Goal: Navigation & Orientation: Find specific page/section

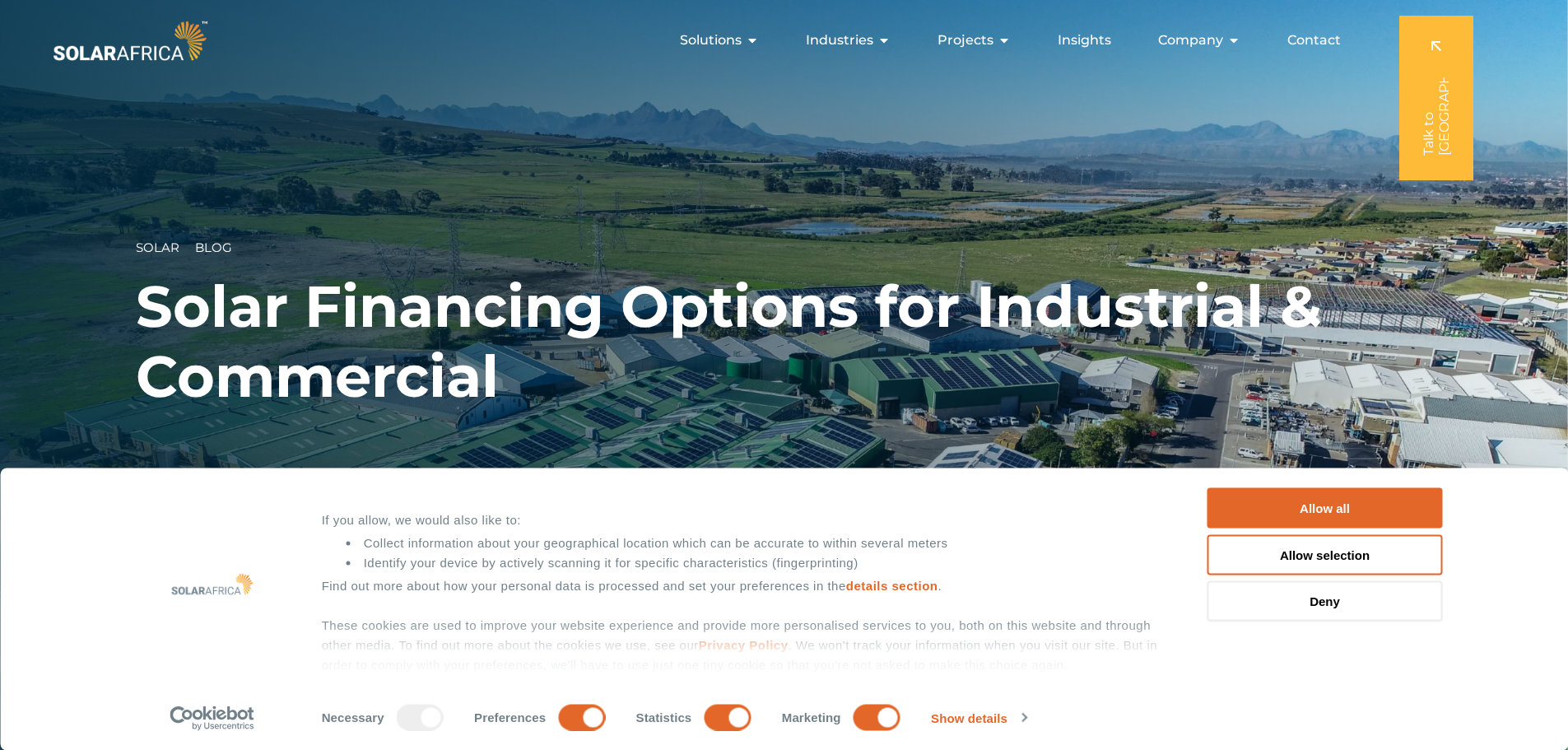
scroll to position [126, 0]
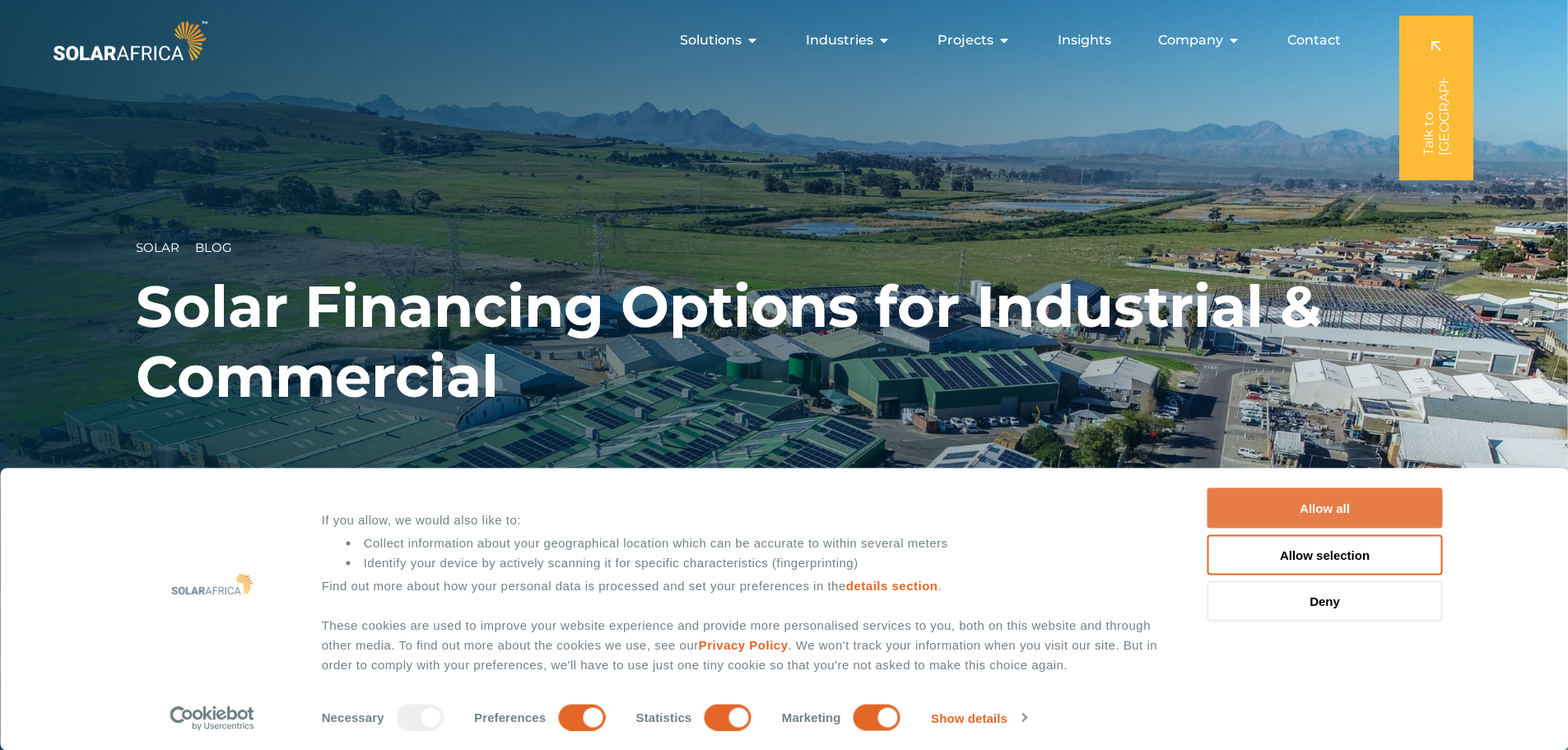
click at [1333, 507] on button "Allow all" at bounding box center [1325, 508] width 236 height 41
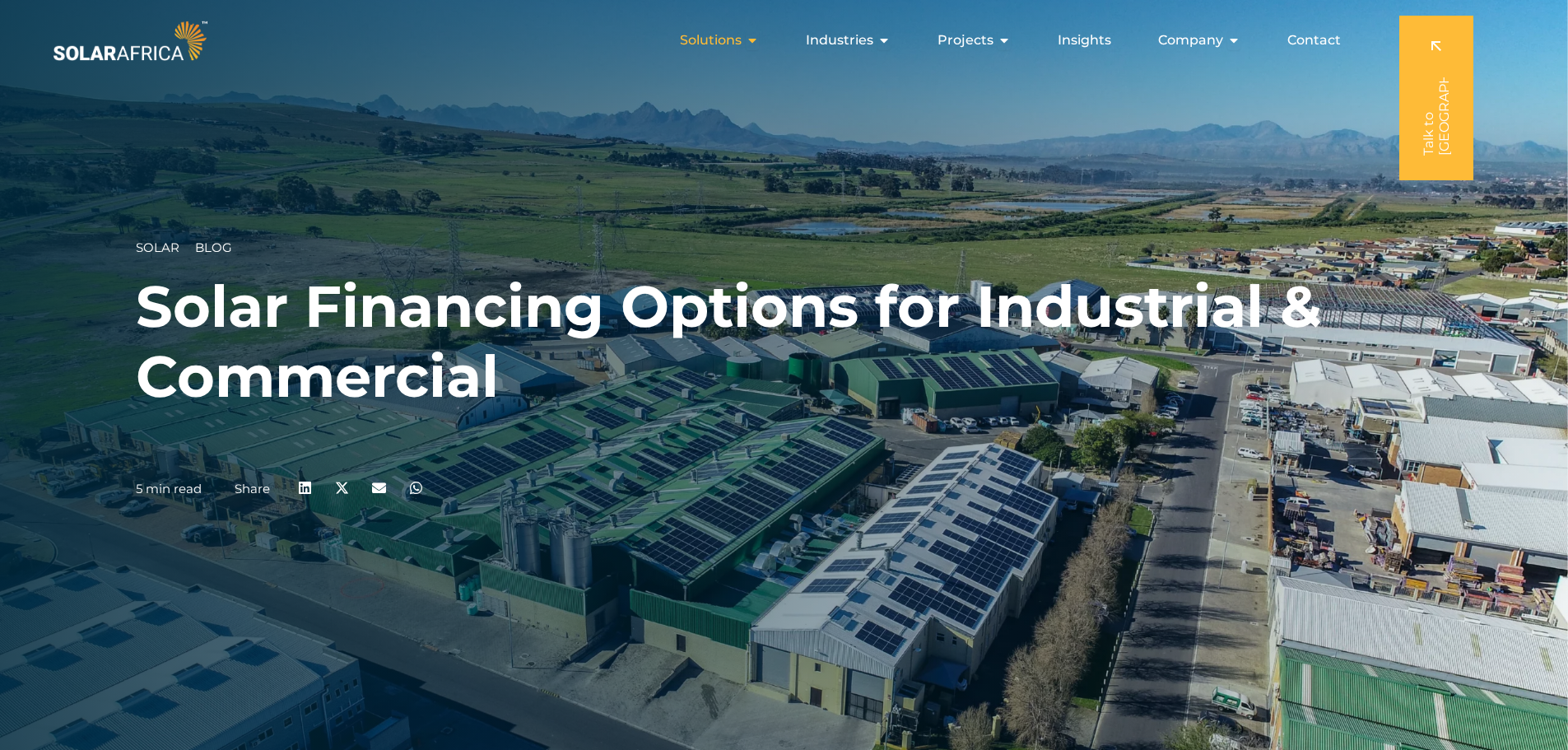
click at [755, 39] on icon "Menu" at bounding box center [752, 40] width 13 height 13
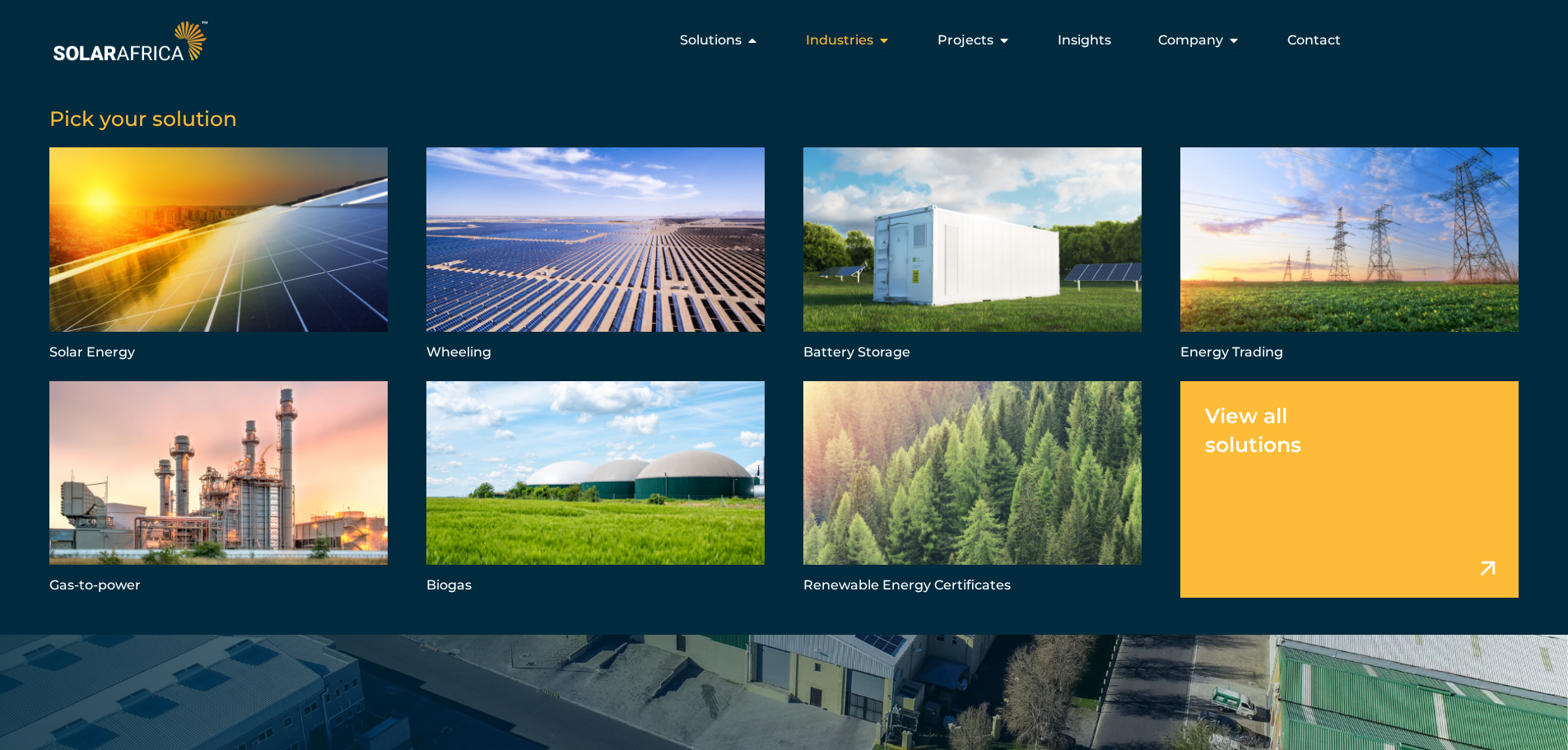
click at [886, 36] on icon "Menu" at bounding box center [884, 40] width 13 height 13
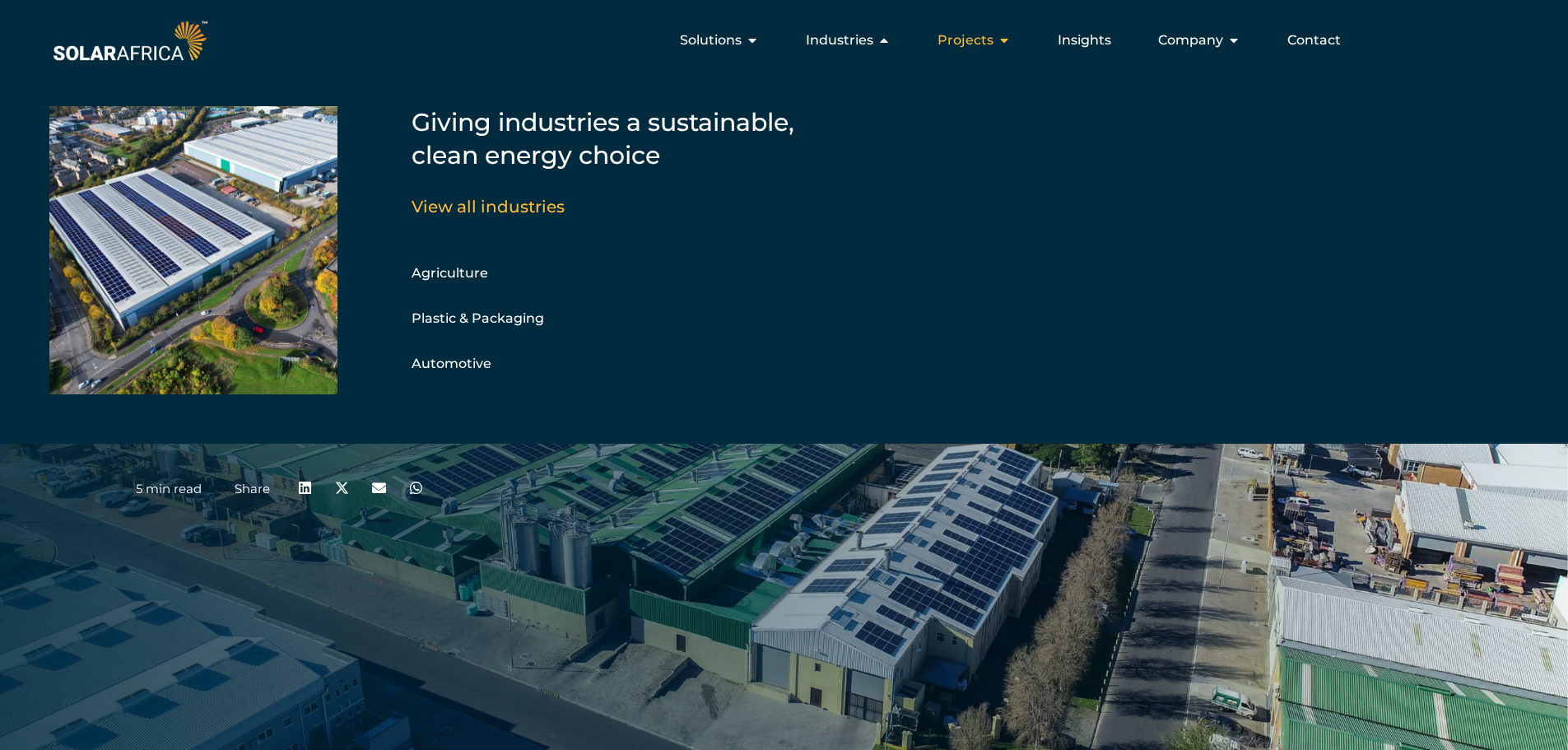
click at [994, 42] on span "Projects" at bounding box center [965, 40] width 56 height 20
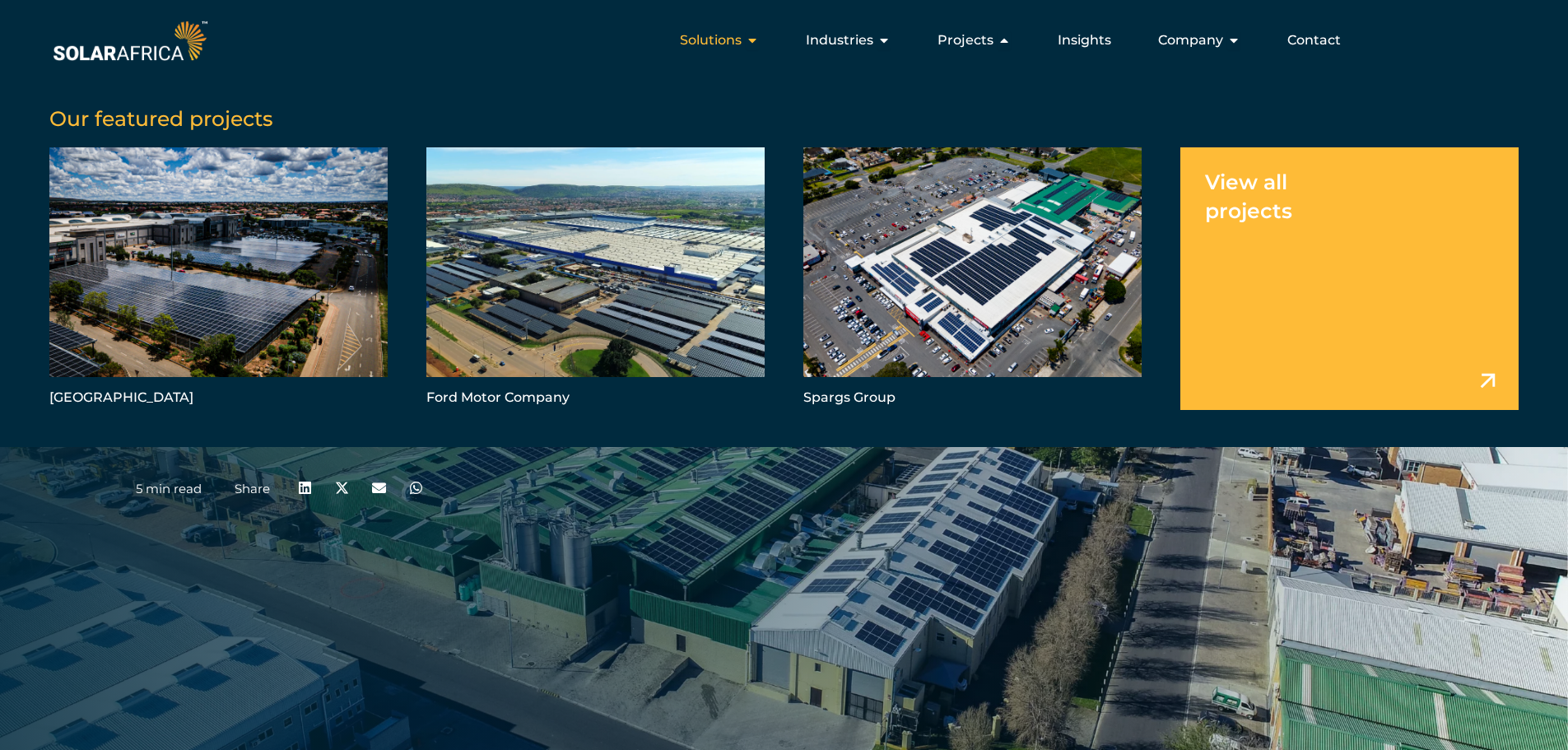
click at [747, 37] on div "Solutions Close Solutions Open Solutions" at bounding box center [720, 41] width 106 height 33
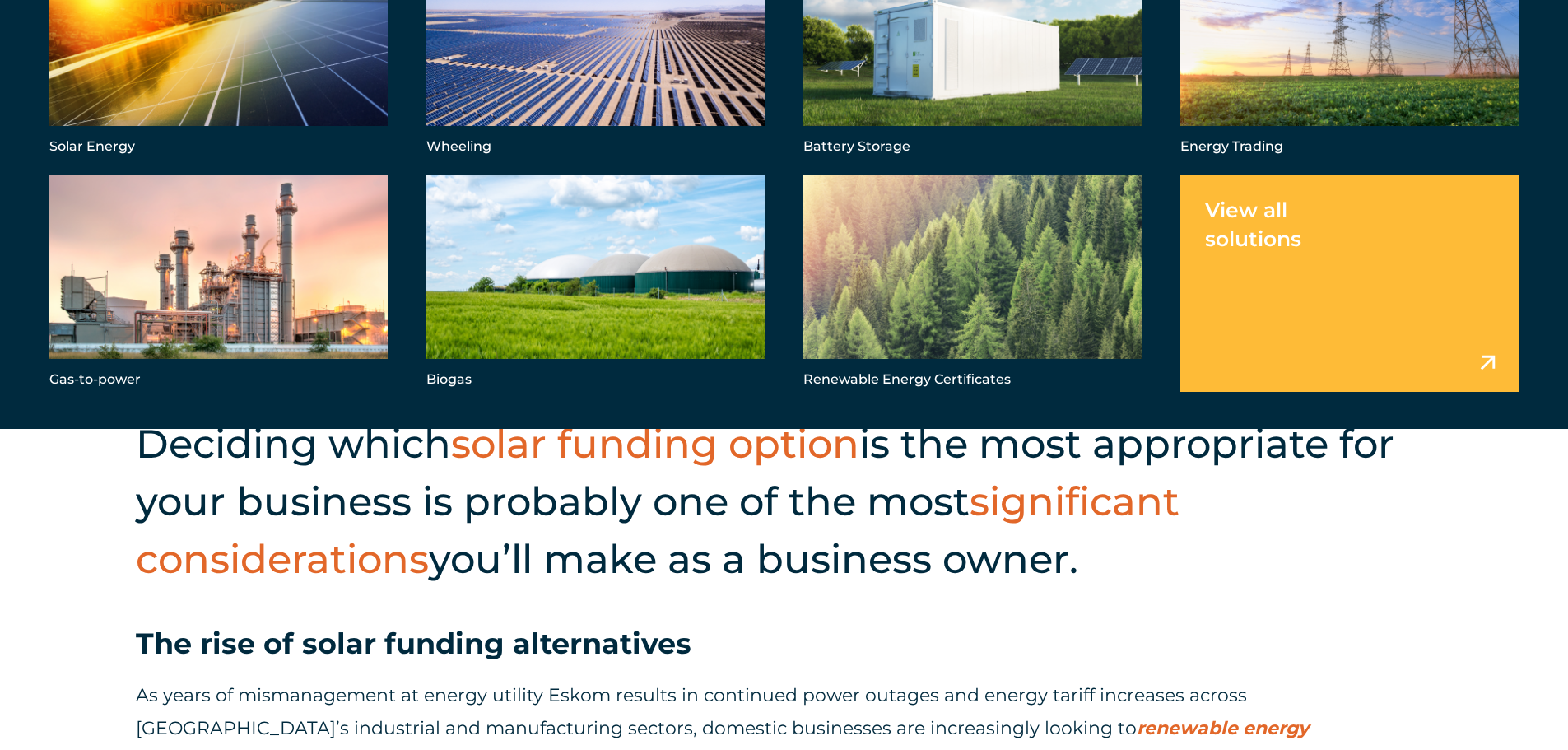
scroll to position [411, 0]
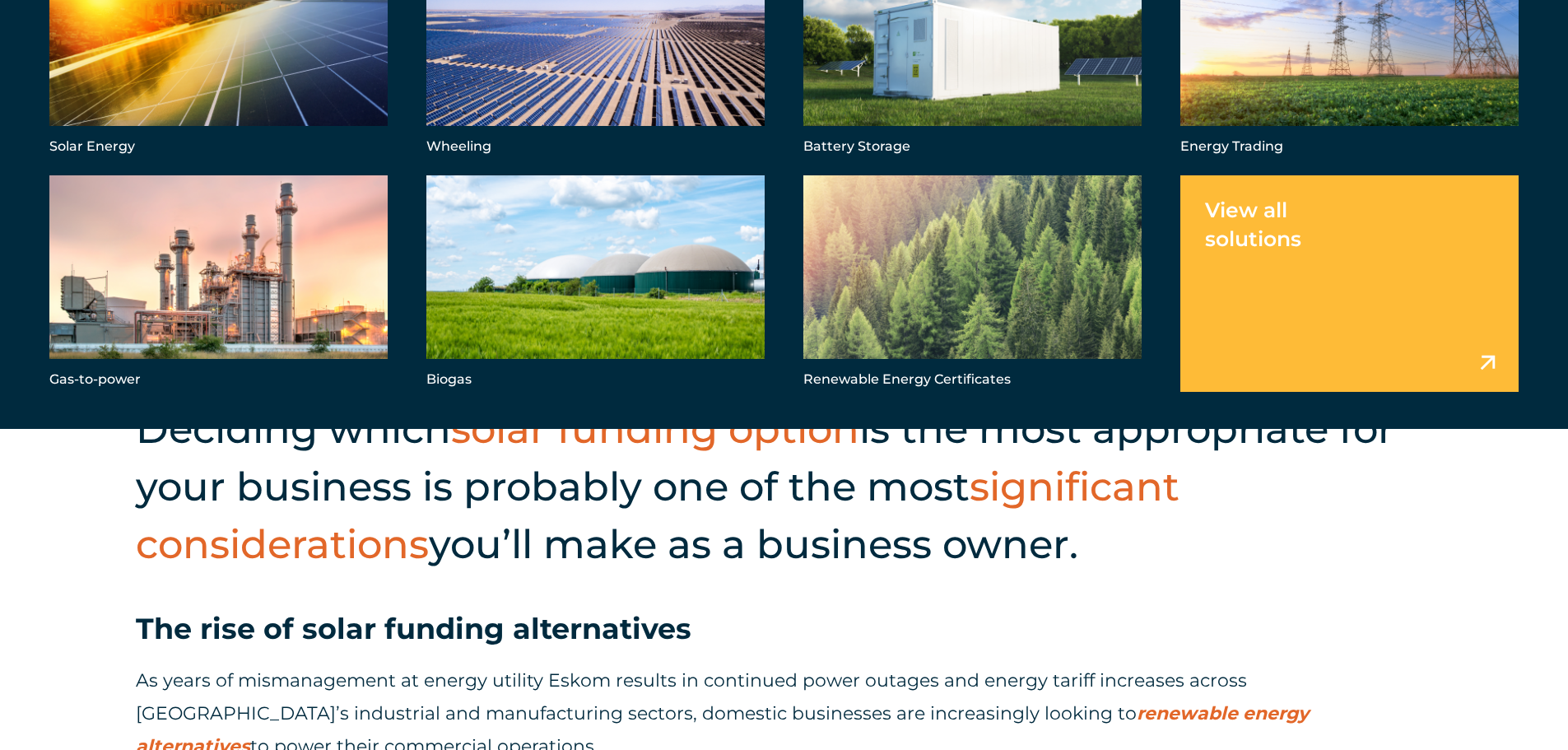
click at [1252, 216] on link "Menu" at bounding box center [1350, 283] width 339 height 217
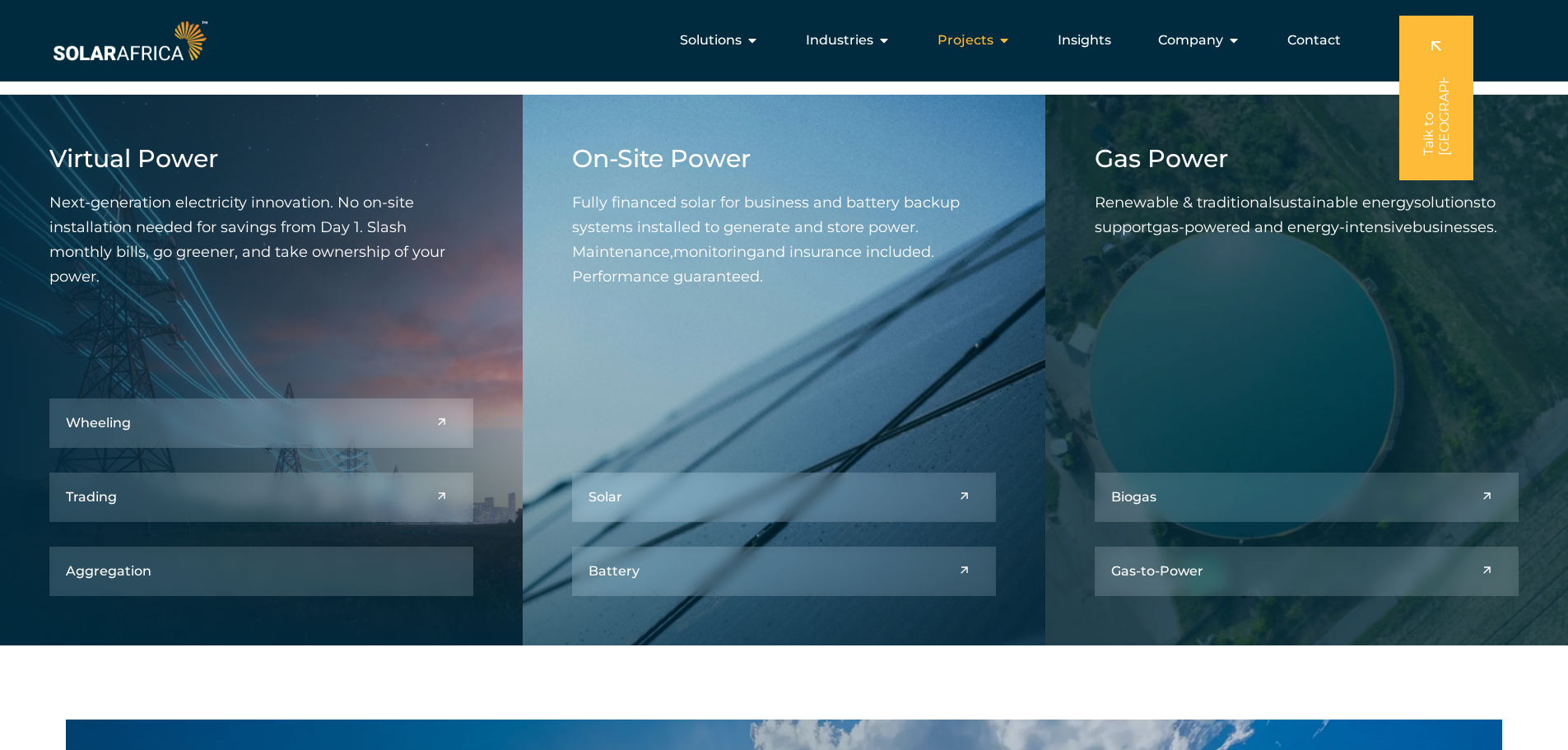
scroll to position [494, 0]
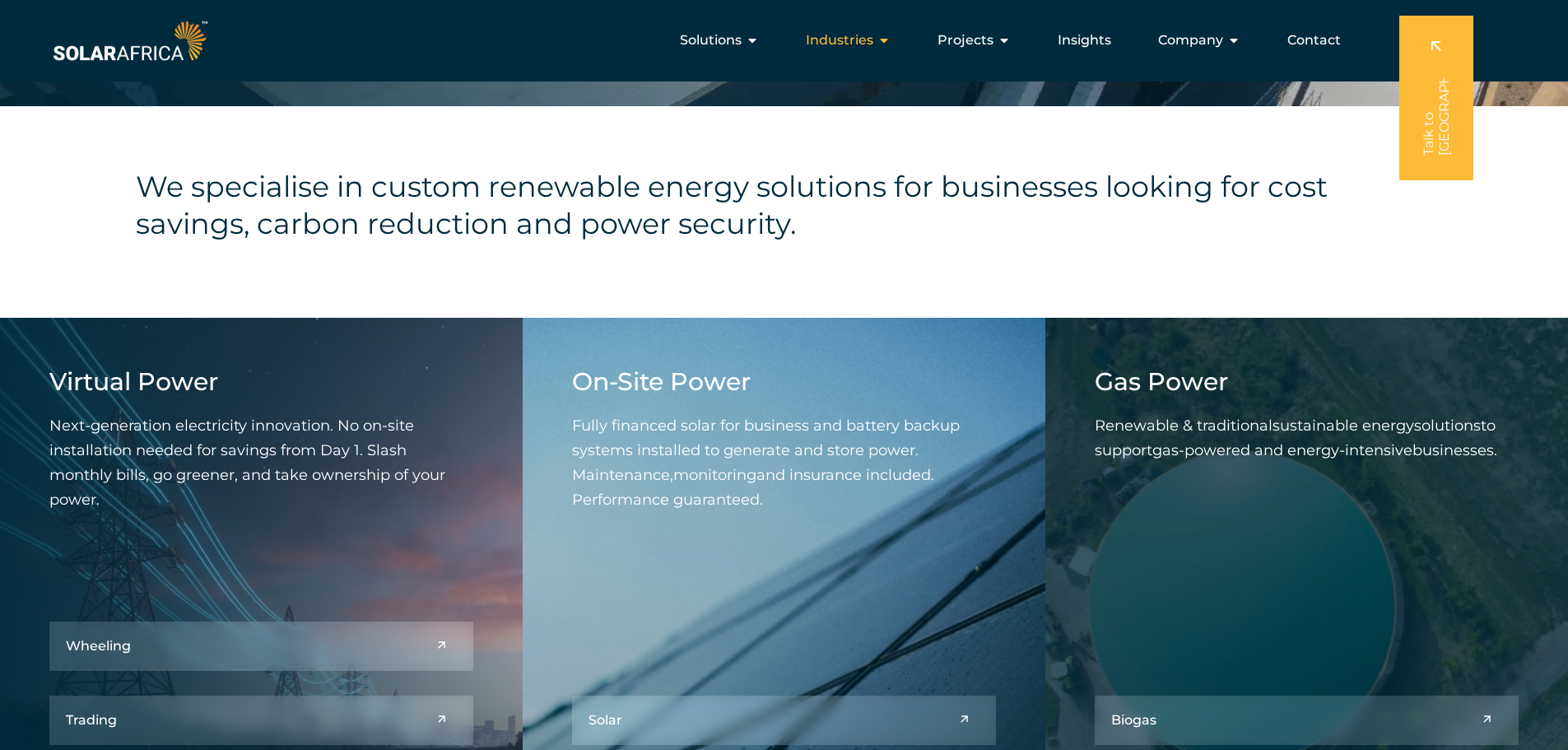
click at [883, 42] on icon "Menu" at bounding box center [884, 40] width 13 height 13
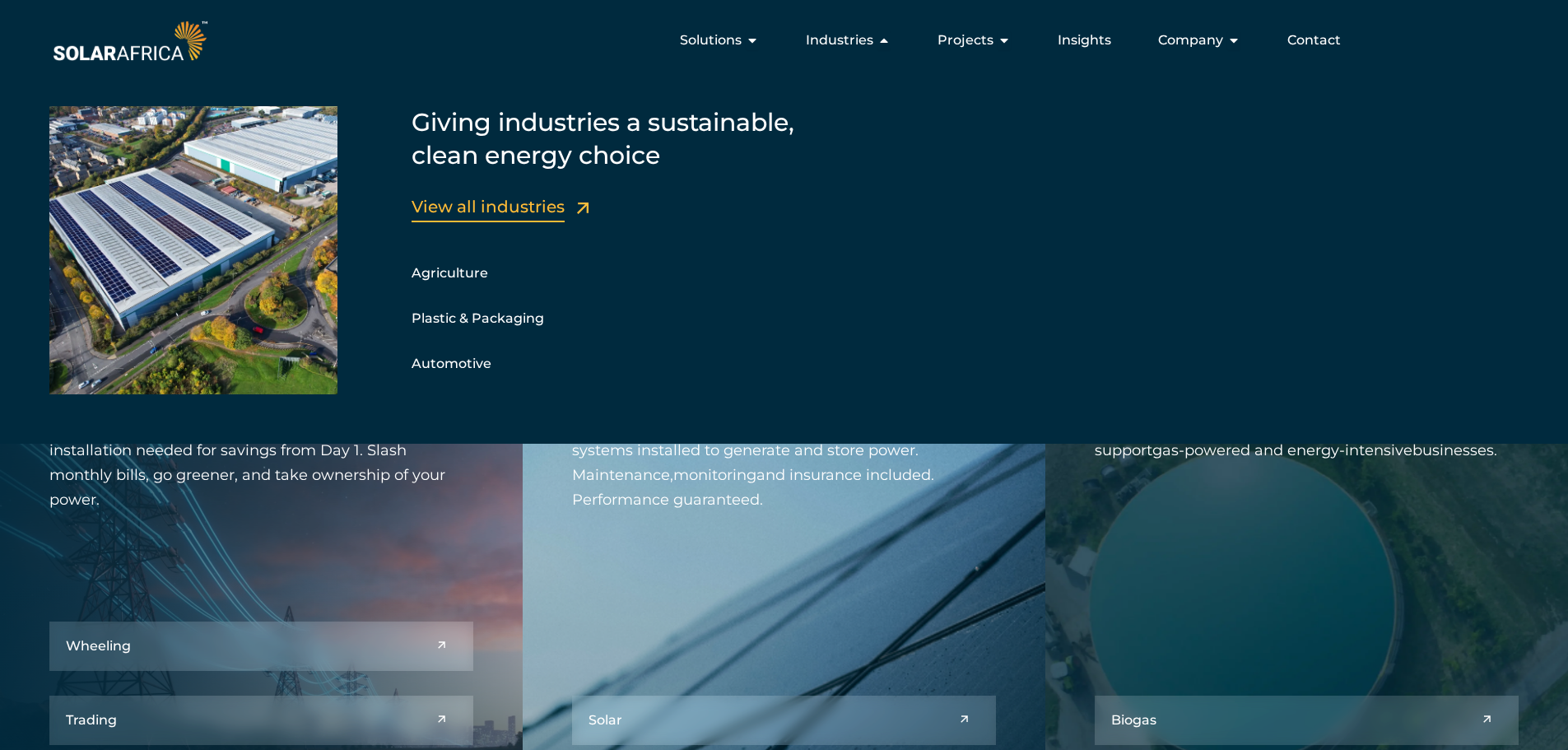
click at [516, 207] on link "View all industries" at bounding box center [488, 206] width 153 height 20
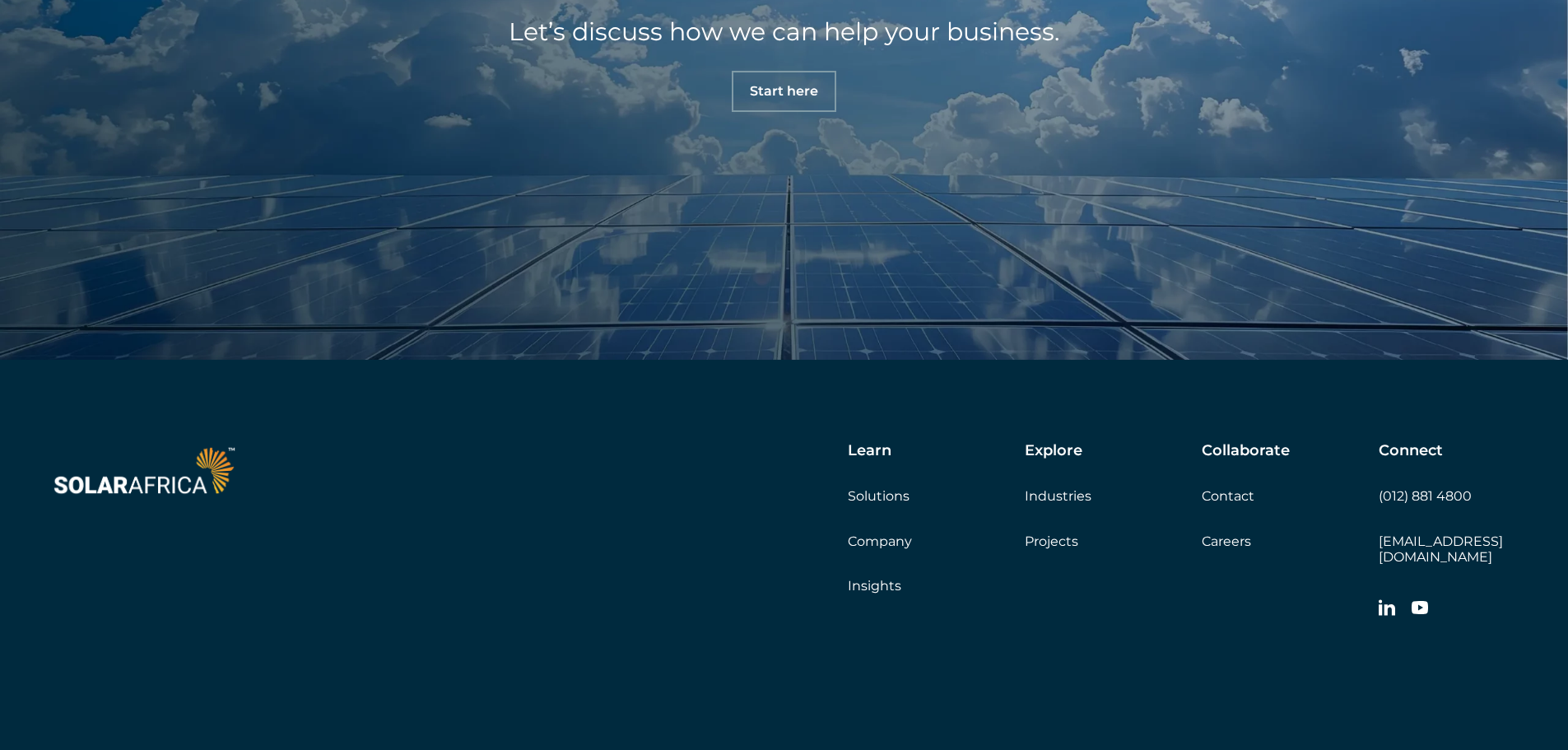
scroll to position [2222, 0]
